Goal: Book appointment/travel/reservation

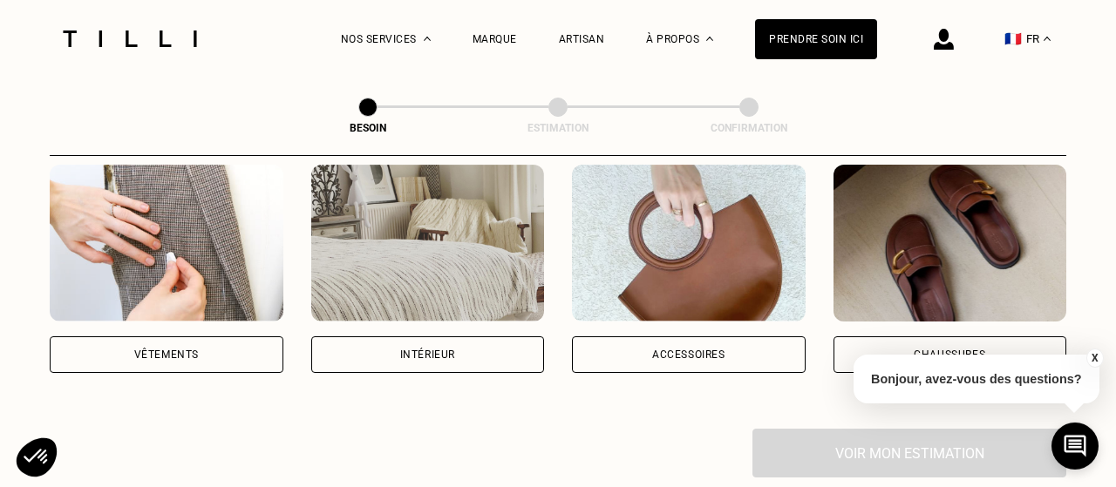
scroll to position [363, 0]
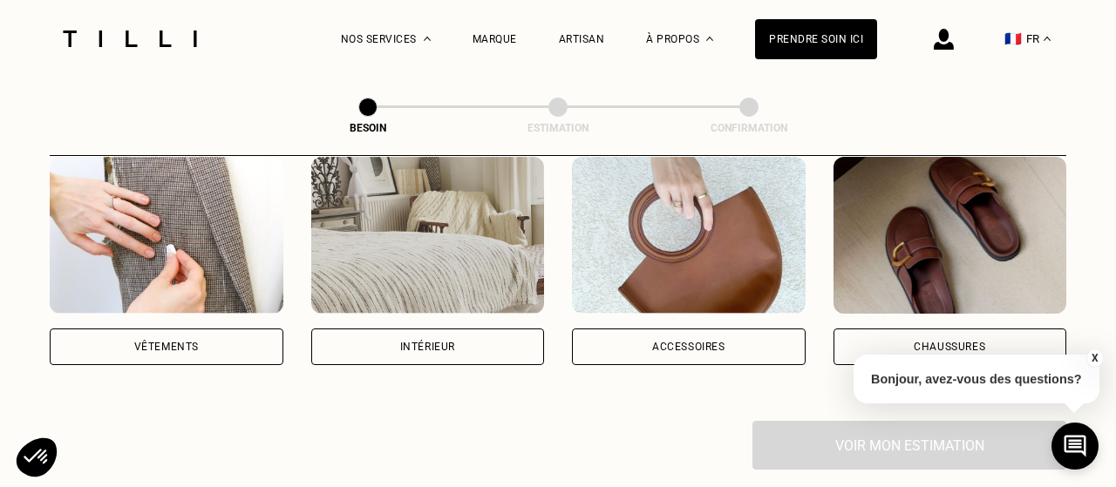
click at [154, 342] on div "Vêtements" at bounding box center [166, 347] width 65 height 10
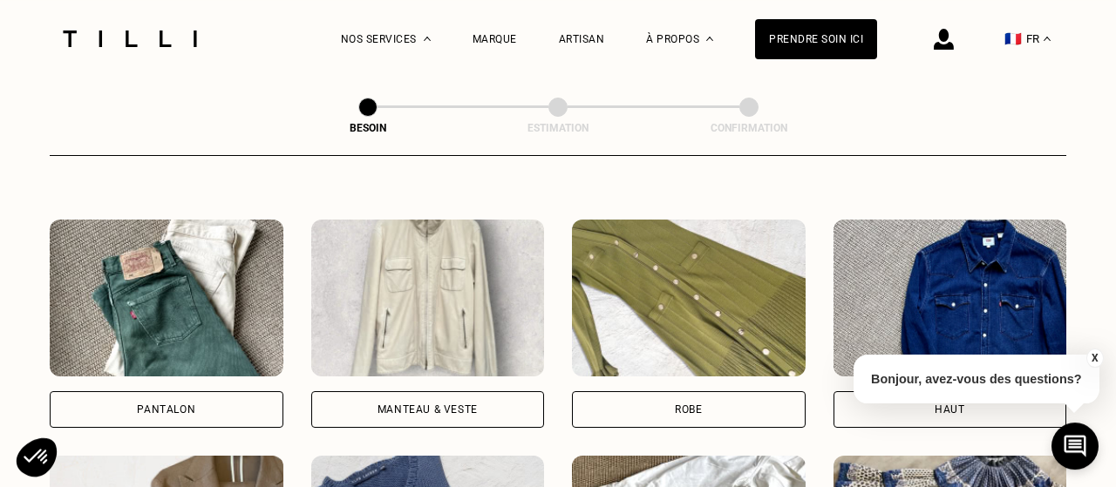
scroll to position [740, 0]
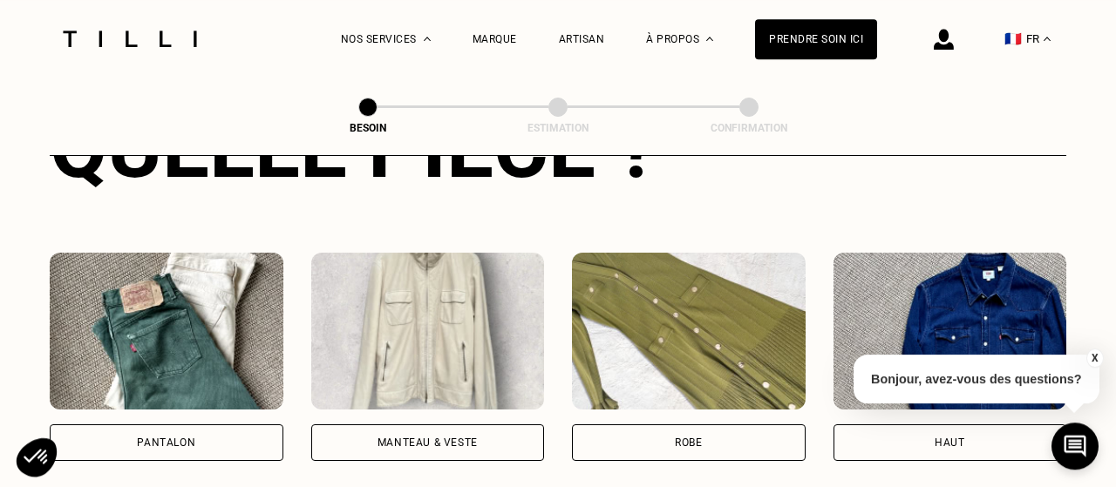
click at [168, 438] on div "Pantalon" at bounding box center [166, 443] width 58 height 10
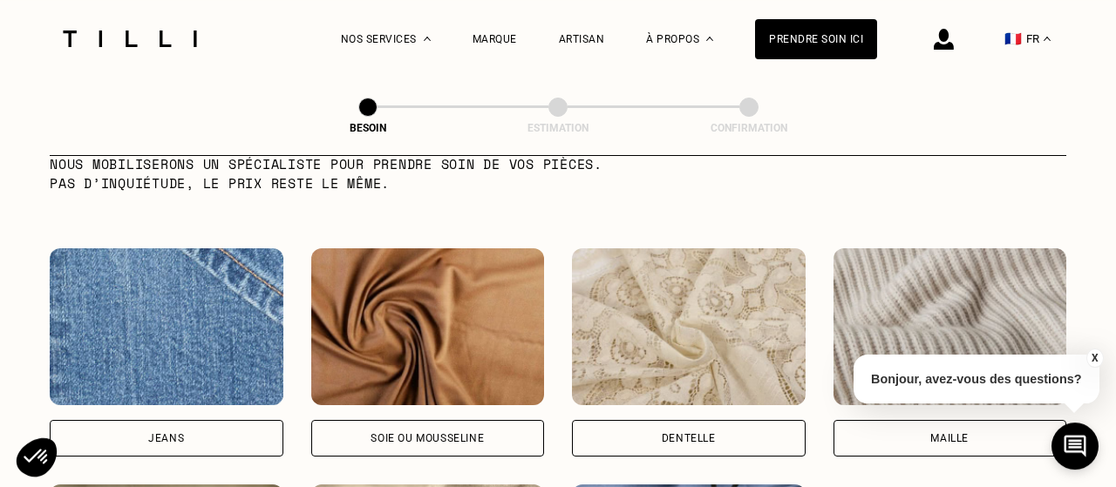
scroll to position [1789, 0]
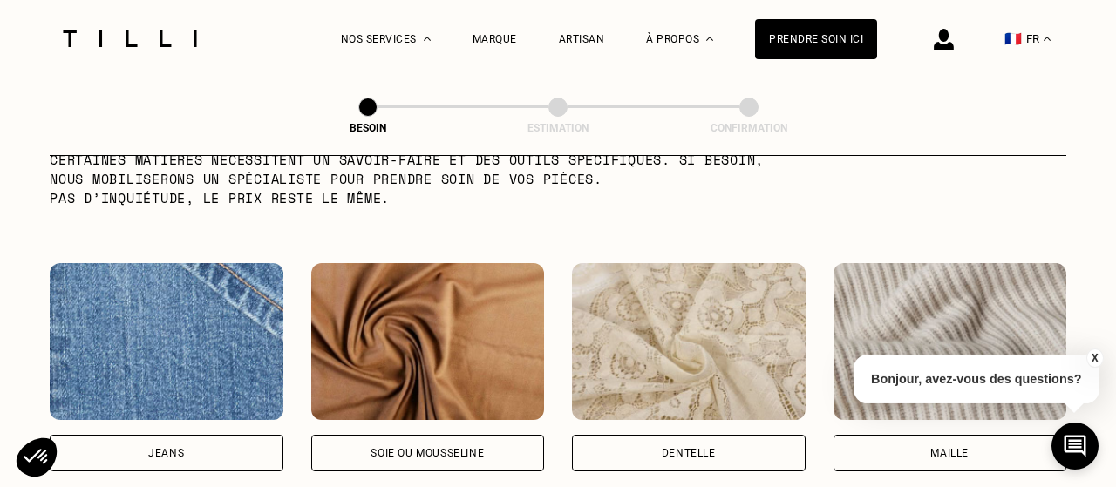
click at [198, 435] on div "Jeans" at bounding box center [167, 453] width 234 height 37
select select "FR"
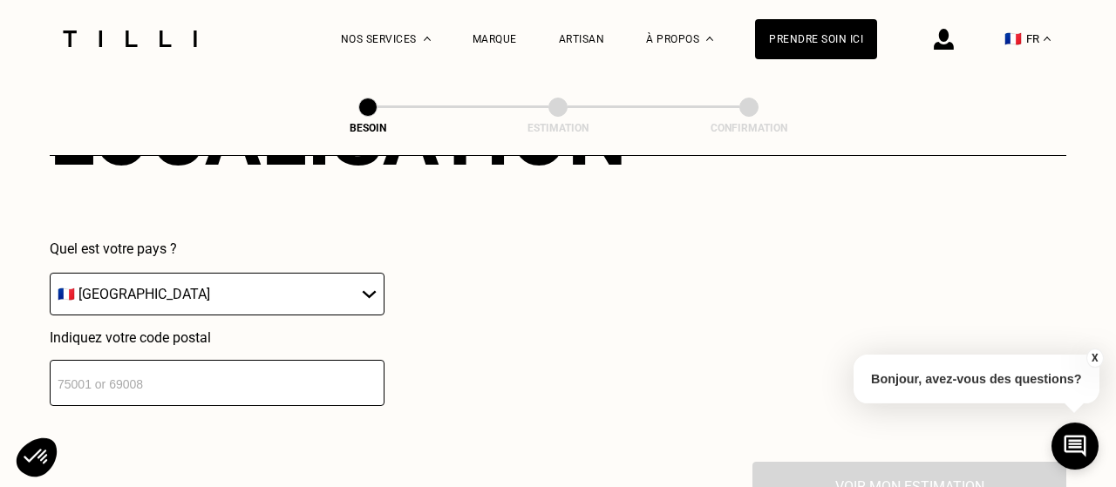
scroll to position [2523, 0]
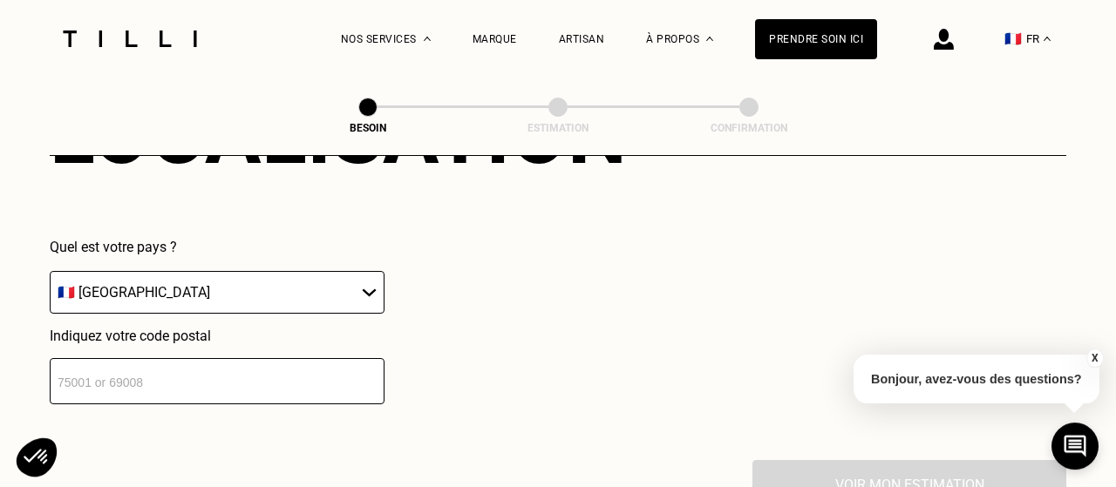
click at [233, 366] on input "number" at bounding box center [217, 381] width 335 height 46
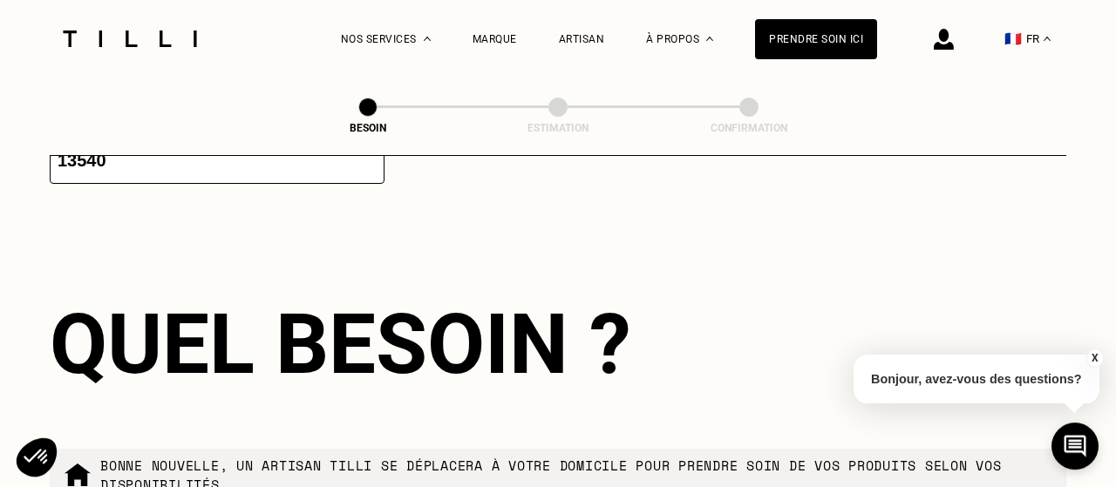
type input "13540"
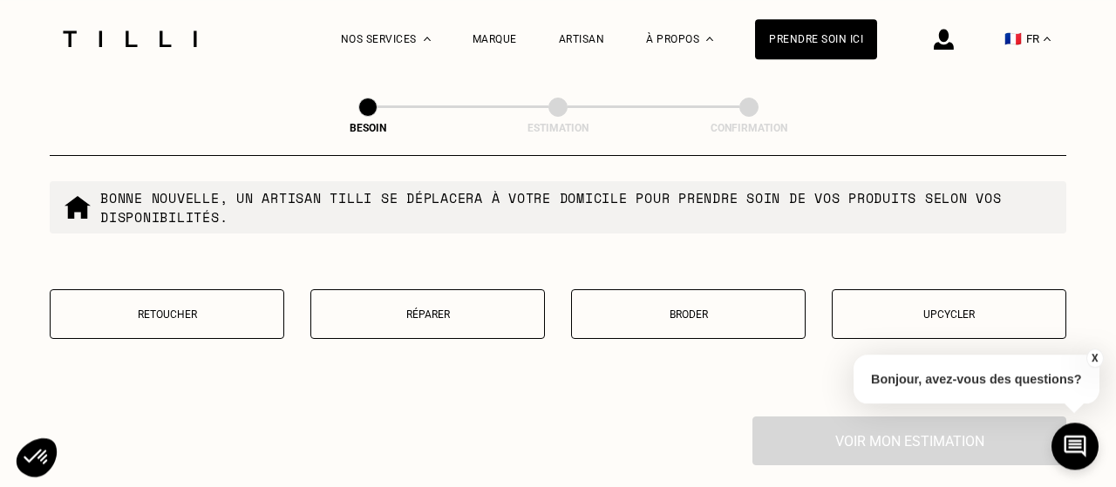
scroll to position [3048, 0]
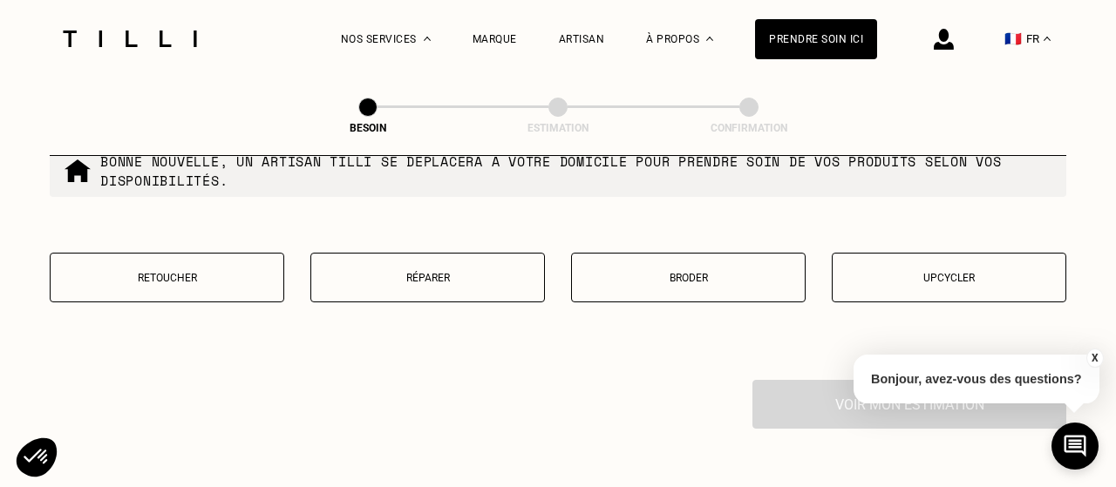
click at [416, 272] on p "Réparer" at bounding box center [427, 278] width 215 height 12
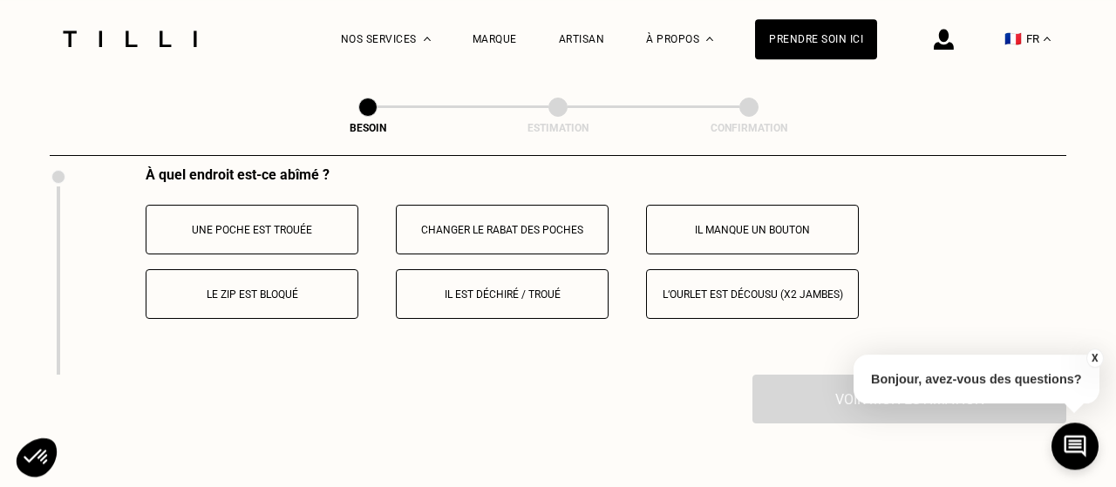
scroll to position [3223, 0]
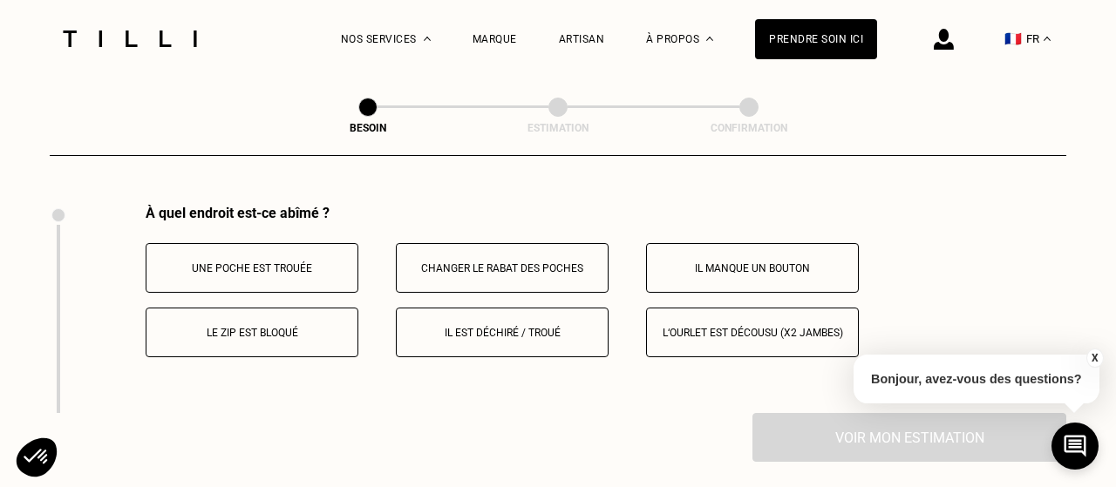
drag, startPoint x: 63, startPoint y: 320, endPoint x: 69, endPoint y: 374, distance: 54.4
click at [69, 374] on div "À quel endroit est-ce abîmé ? Une poche est trouée Changer le rabat des poches …" at bounding box center [558, 309] width 1016 height 208
click at [693, 262] on p "Il manque un bouton" at bounding box center [753, 268] width 194 height 12
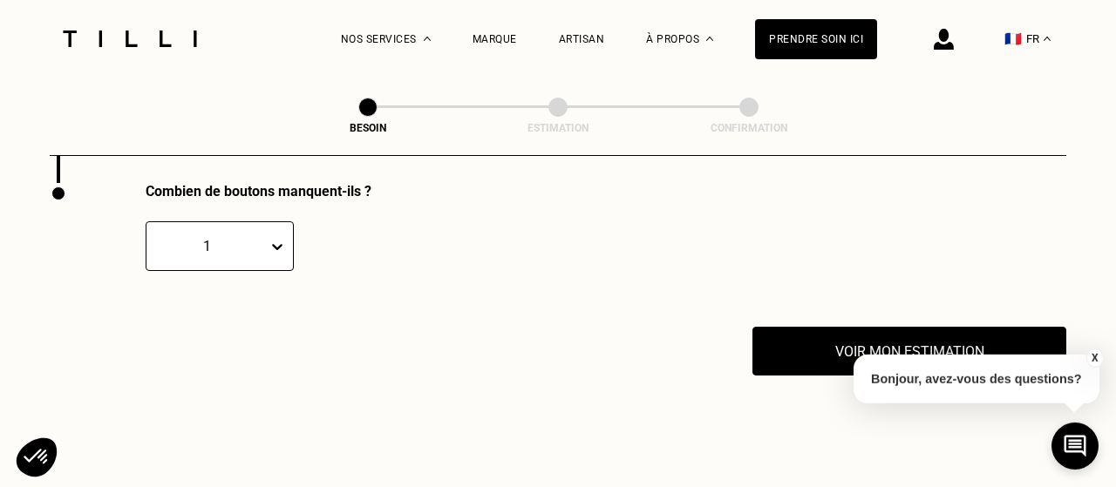
scroll to position [3418, 0]
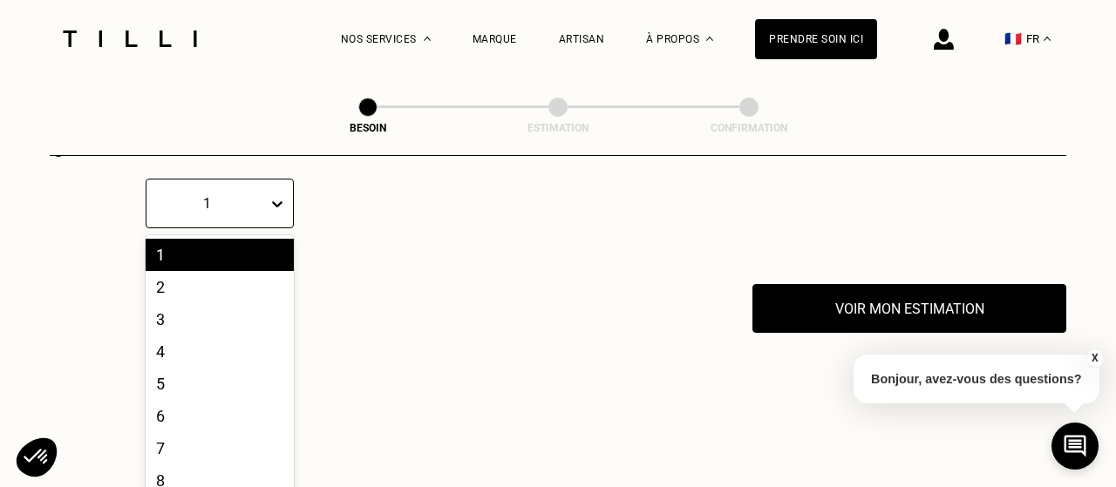
click at [271, 228] on div "10 results available. Use Up and Down to choose options, press Enter to select …" at bounding box center [220, 204] width 148 height 50
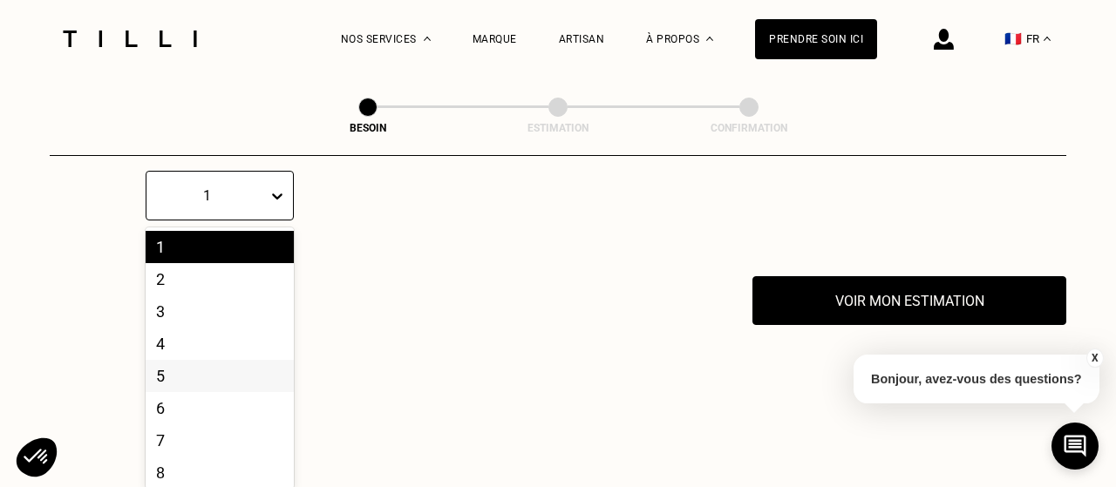
click at [167, 370] on div "5" at bounding box center [220, 376] width 148 height 32
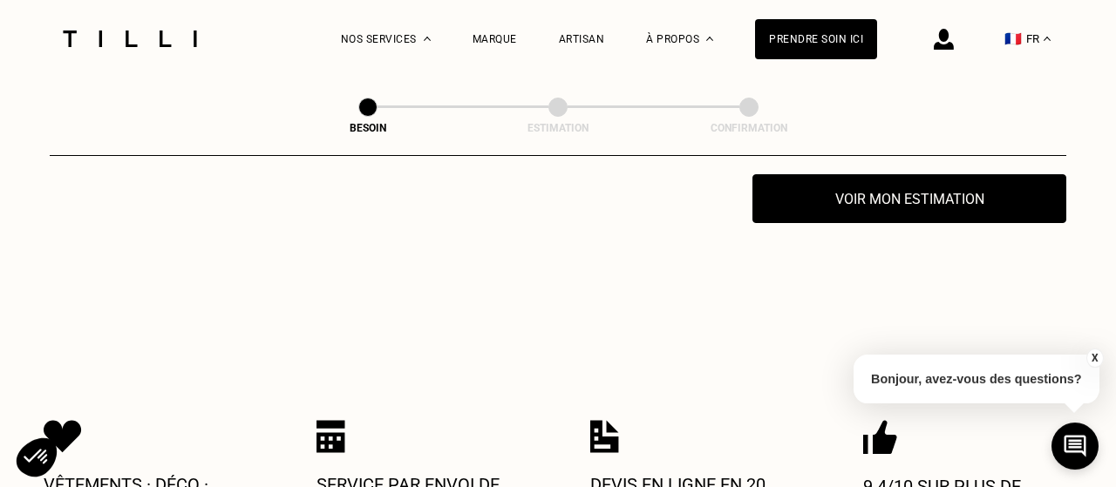
scroll to position [3594, 0]
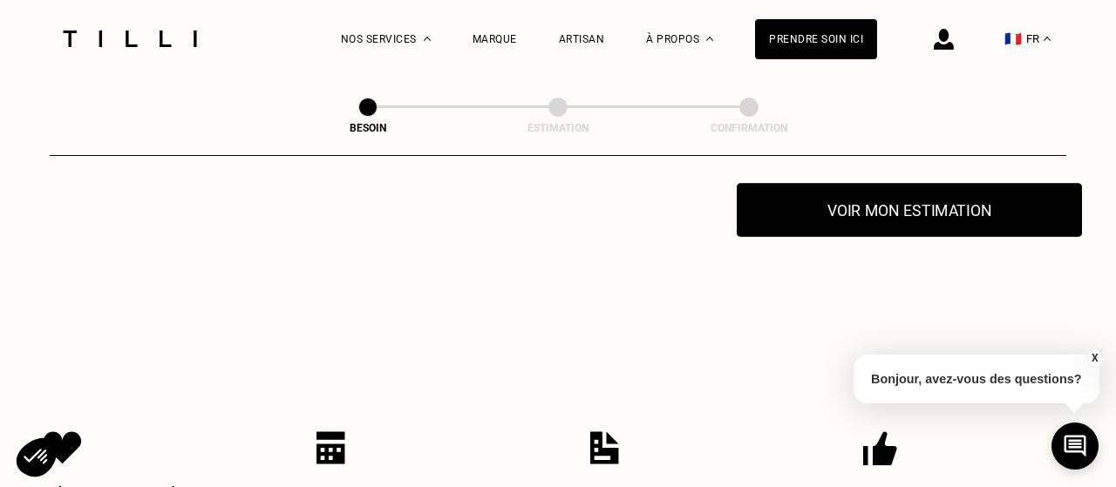
click at [939, 215] on button "Voir mon estimation" at bounding box center [909, 210] width 345 height 54
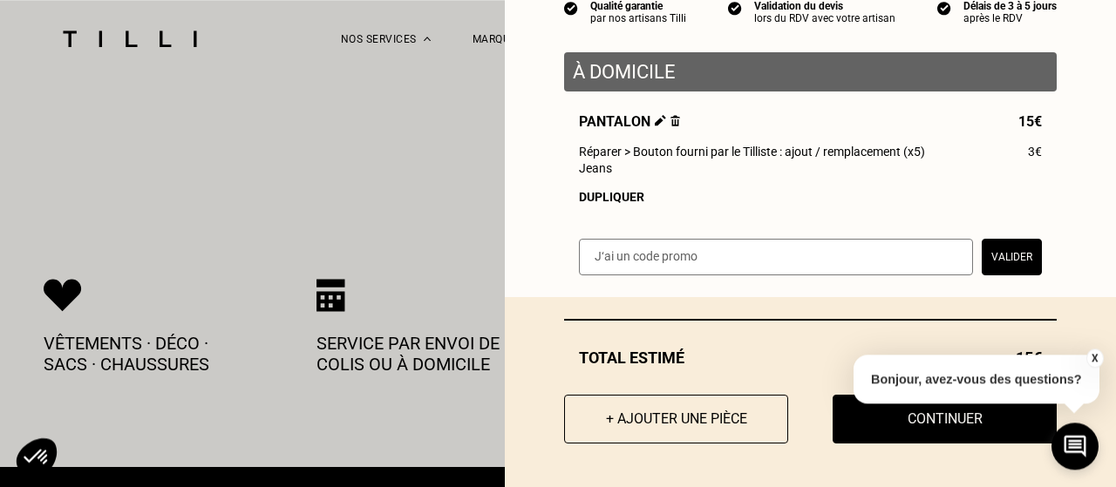
scroll to position [3776, 0]
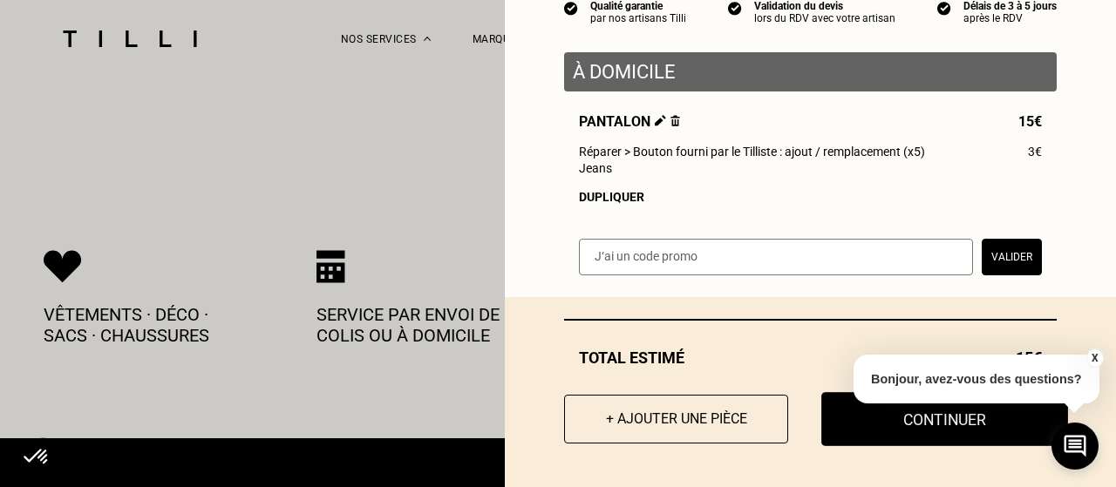
click at [911, 425] on button "Continuer" at bounding box center [944, 419] width 247 height 54
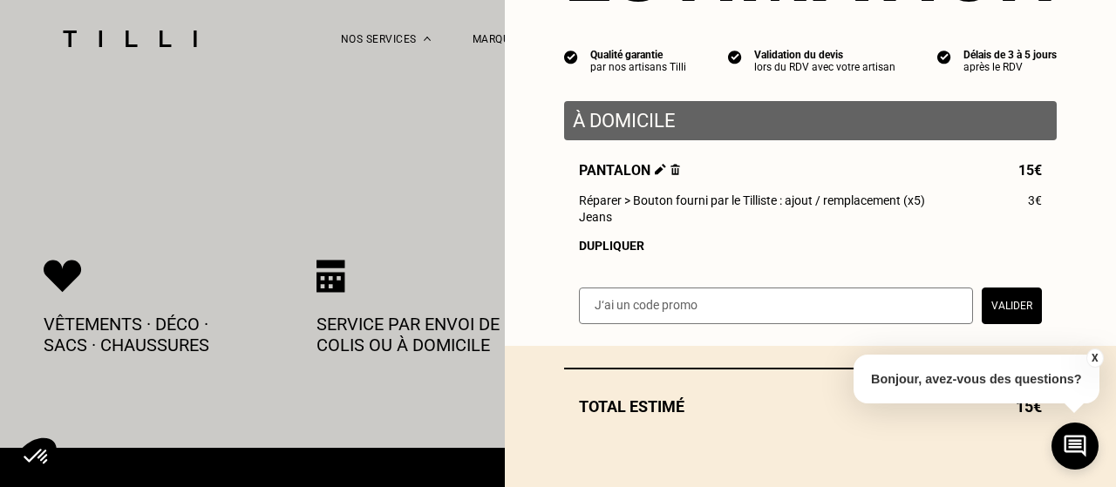
scroll to position [138, 0]
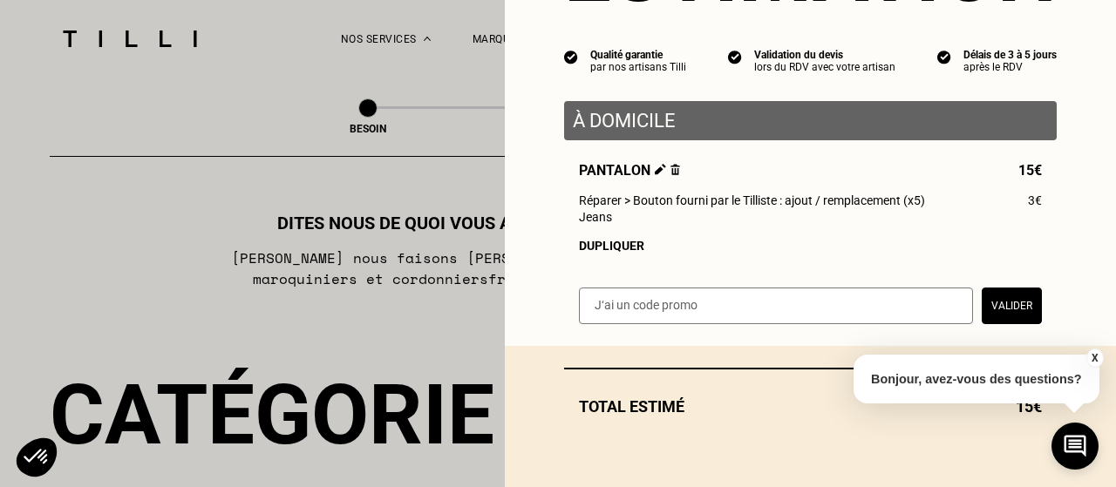
select select "FR"
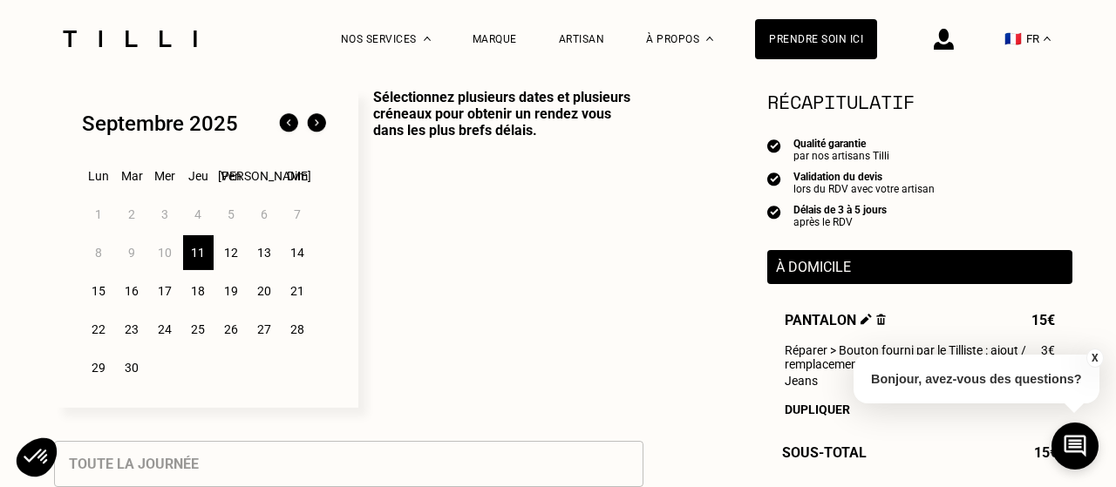
scroll to position [544, 0]
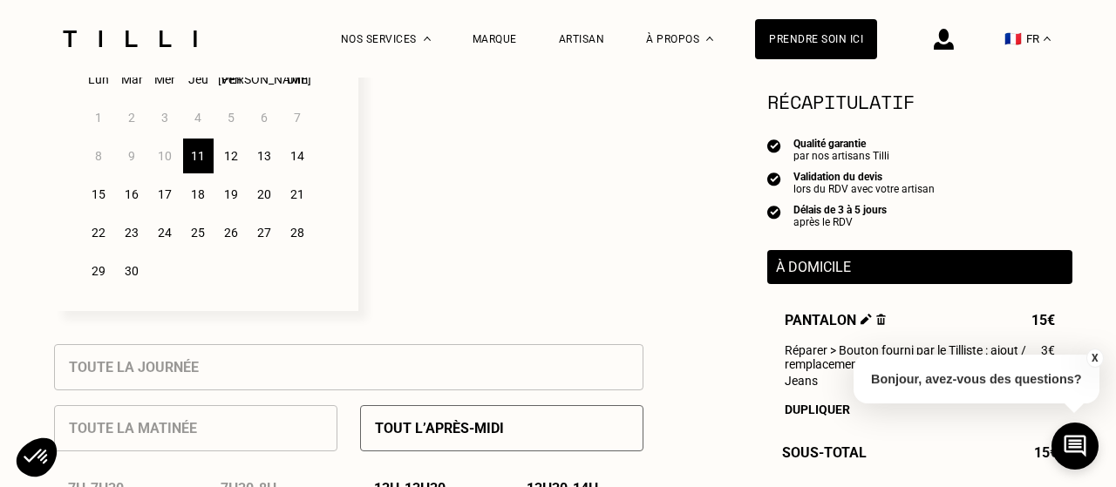
click at [227, 160] on div "12" at bounding box center [231, 156] width 31 height 35
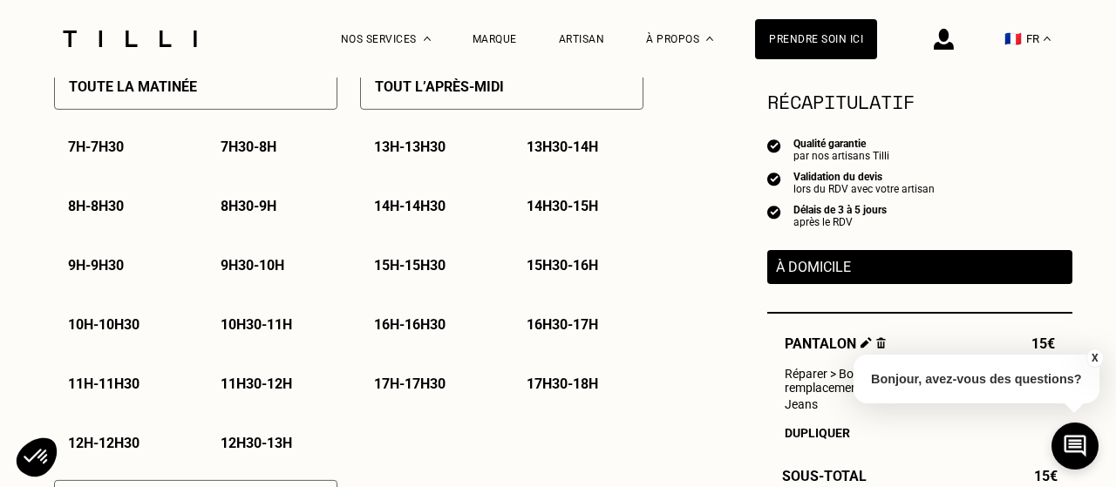
scroll to position [907, 0]
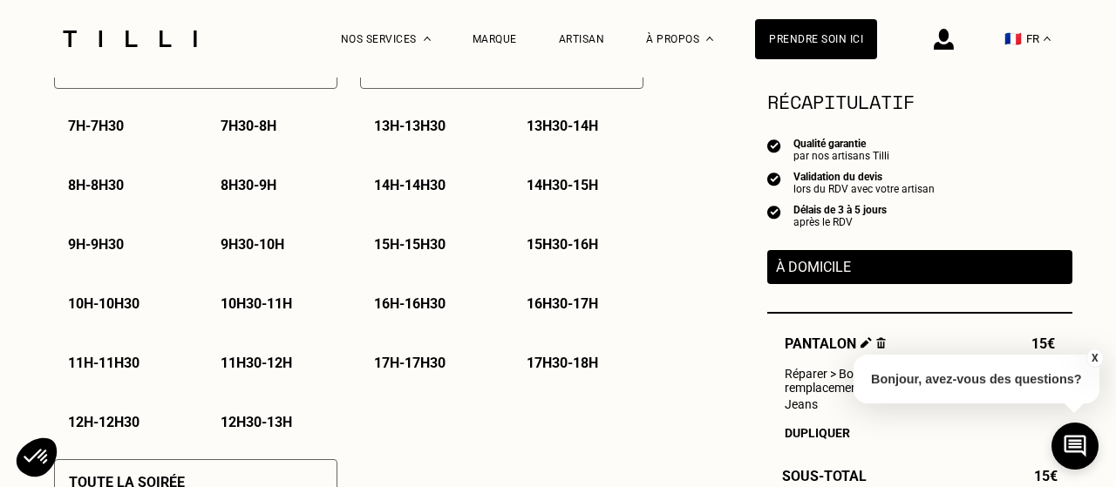
click at [412, 370] on p "17h - 17h30" at bounding box center [409, 363] width 71 height 17
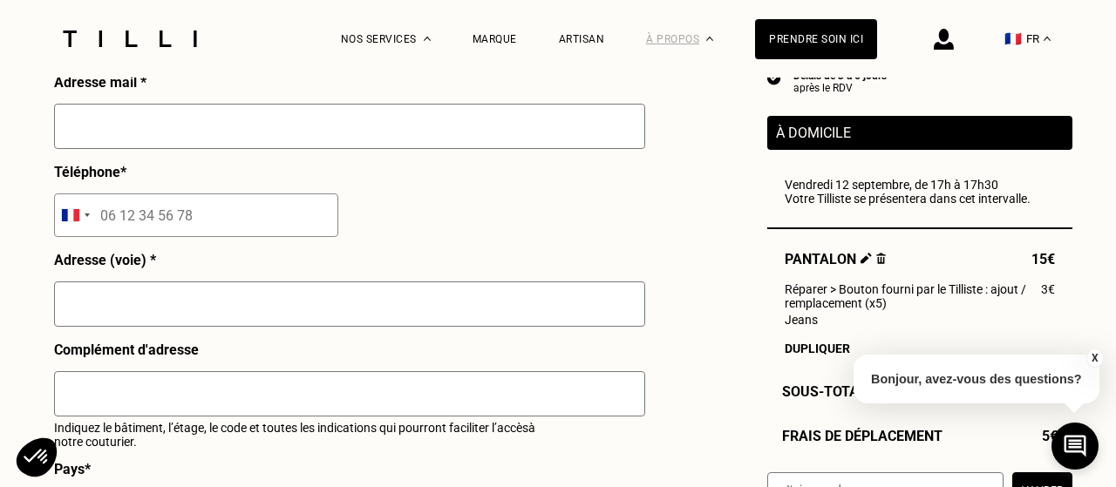
scroll to position [1723, 0]
